Goal: Task Accomplishment & Management: Complete application form

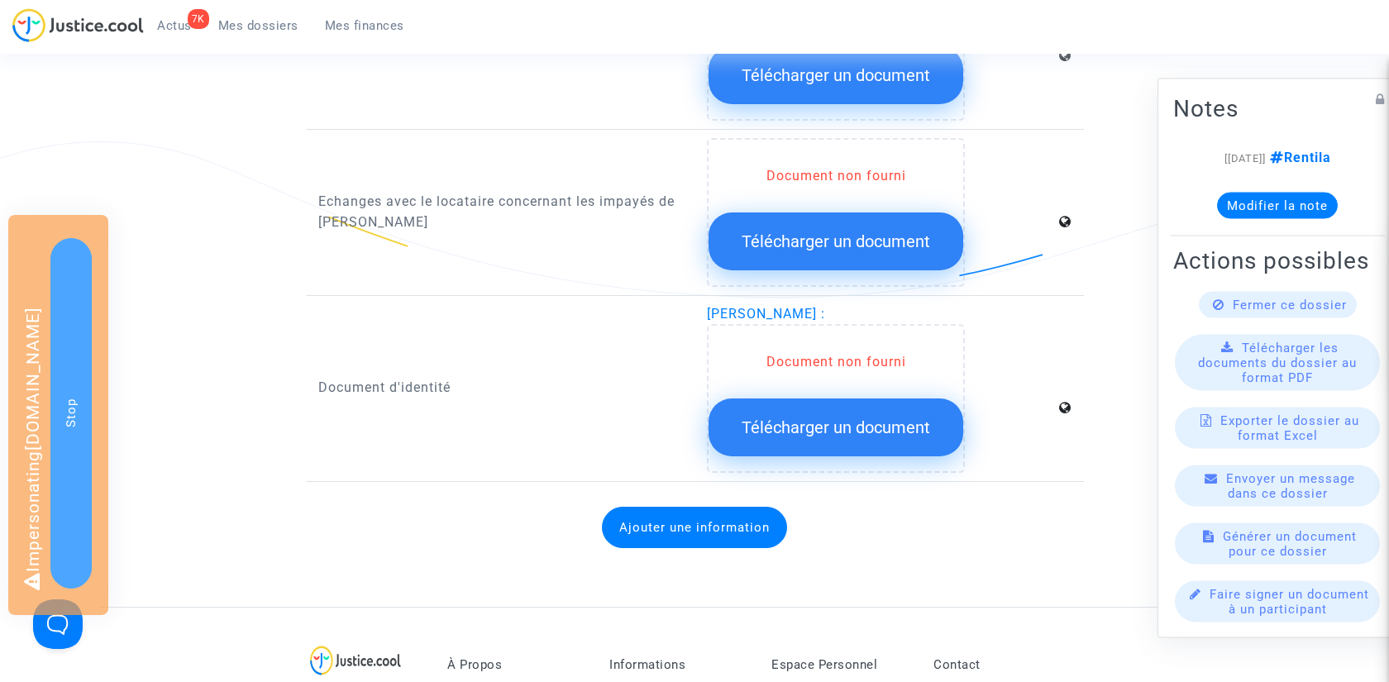
click at [703, 523] on button "Ajouter une information" at bounding box center [694, 527] width 185 height 41
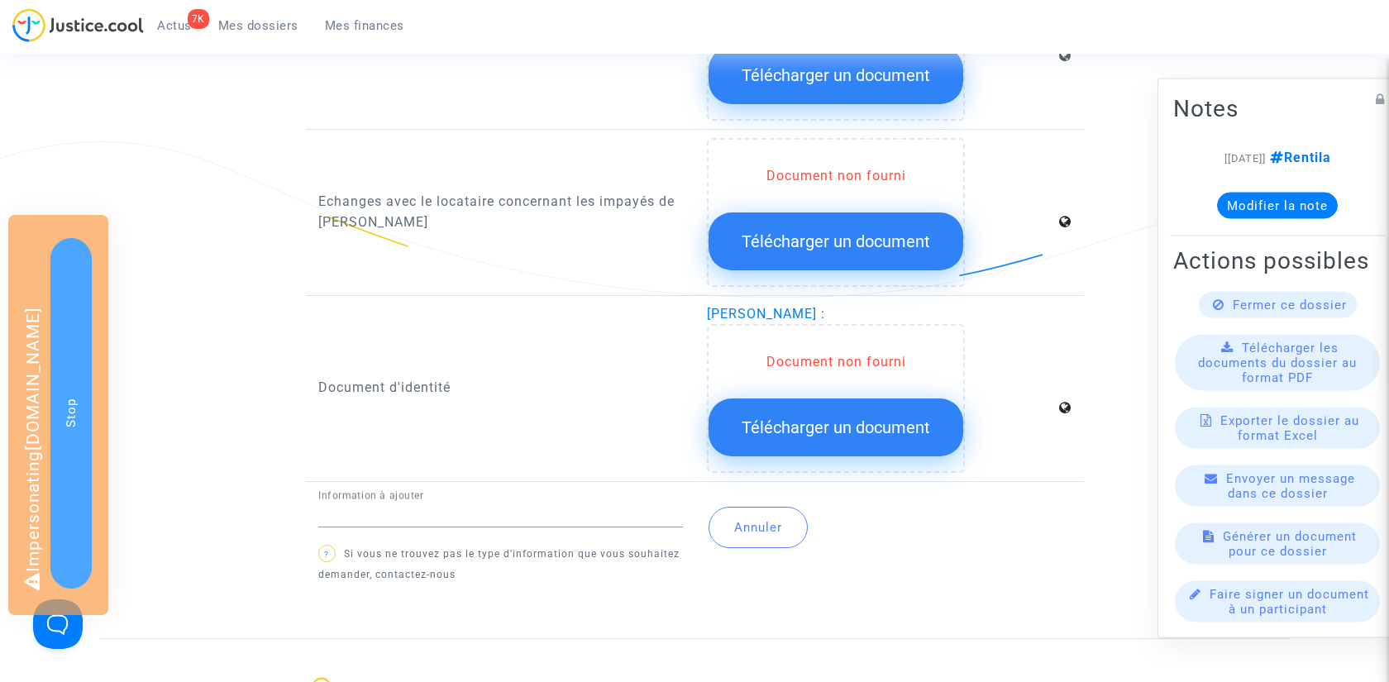
click at [837, 432] on span "Télécharger un document" at bounding box center [836, 428] width 189 height 20
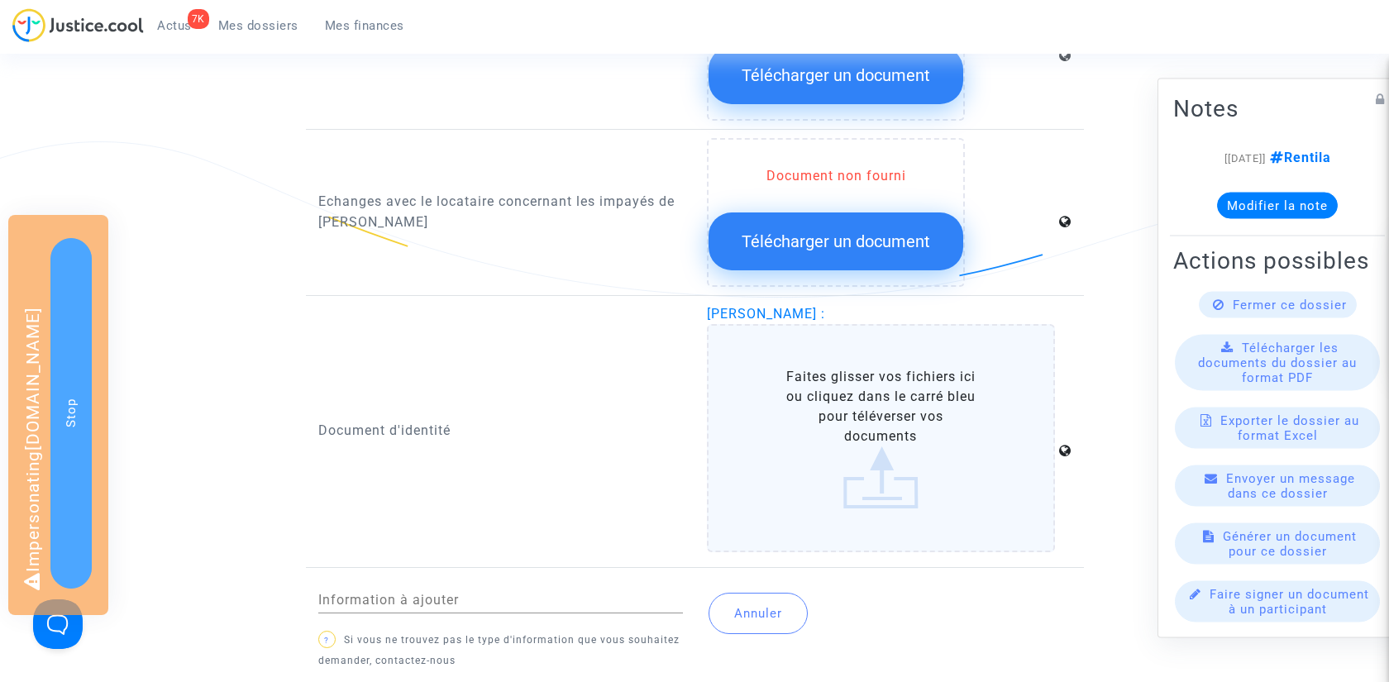
click at [836, 396] on label "Faites glisser vos fichiers ici ou cliquez dans le carré bleu pour téléverser v…" at bounding box center [881, 438] width 348 height 228
click at [0, 0] on input "Faites glisser vos fichiers ici ou cliquez dans le carré bleu pour téléverser v…" at bounding box center [0, 0] width 0 height 0
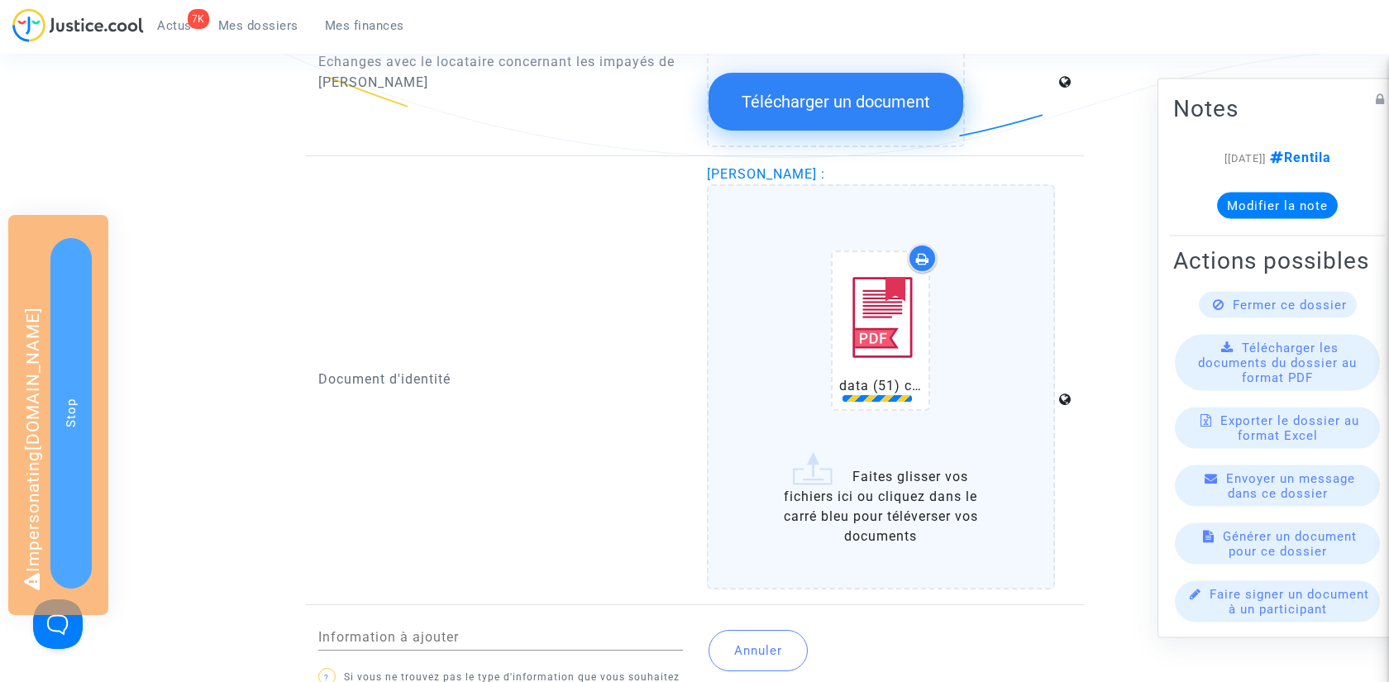
scroll to position [1242, 0]
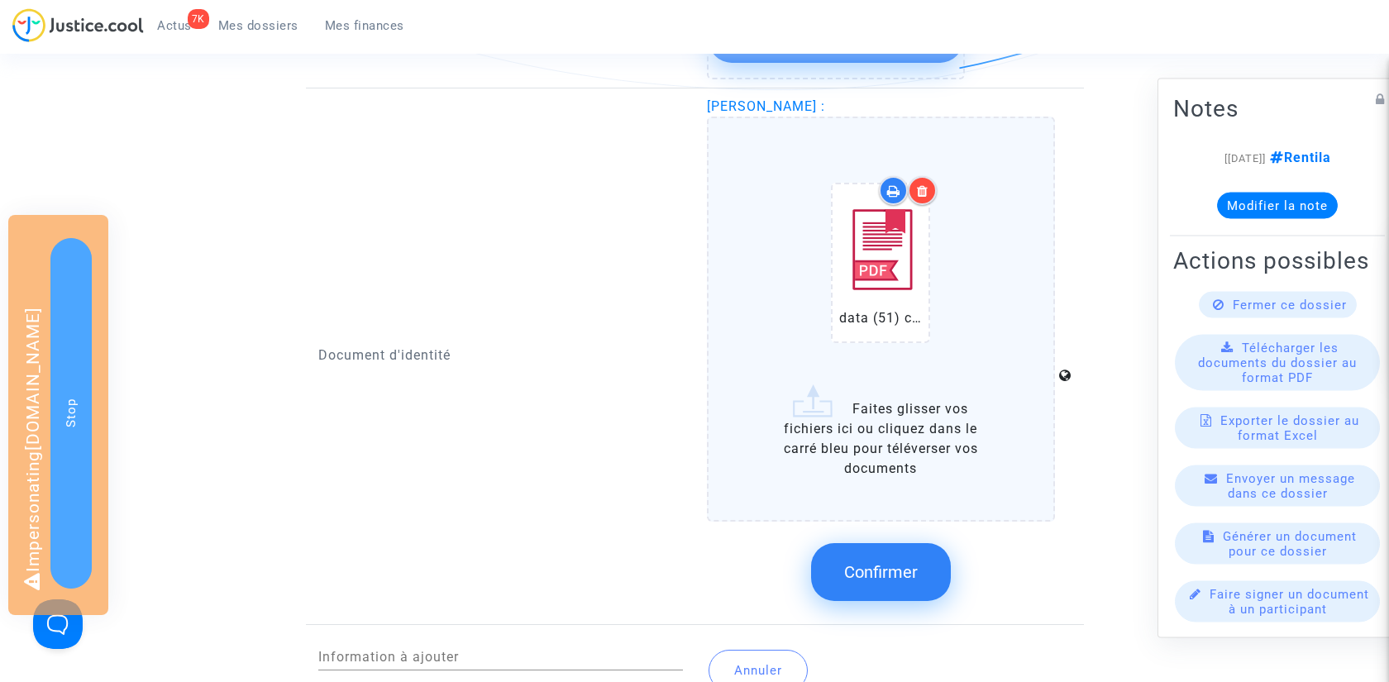
click at [922, 189] on icon at bounding box center [923, 190] width 12 height 13
